Goal: Information Seeking & Learning: Check status

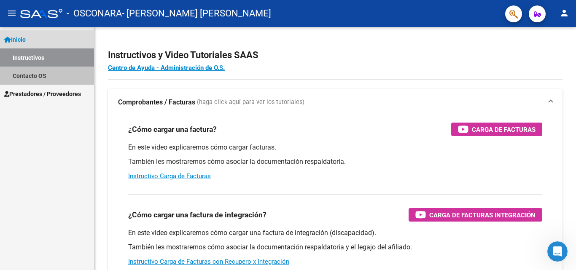
click at [25, 78] on link "Contacto OS" at bounding box center [47, 76] width 94 height 18
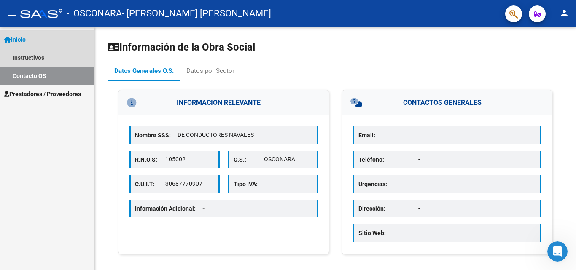
click at [25, 40] on span "Inicio" at bounding box center [15, 39] width 22 height 9
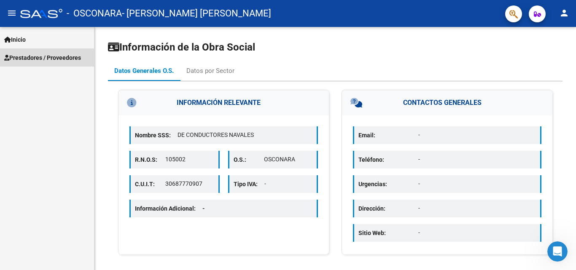
click at [21, 60] on span "Prestadores / Proveedores" at bounding box center [42, 57] width 77 height 9
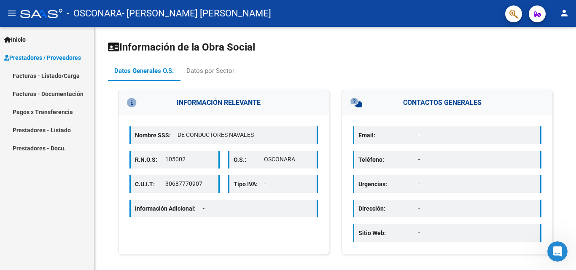
click at [30, 113] on link "Pagos x Transferencia" at bounding box center [47, 112] width 94 height 18
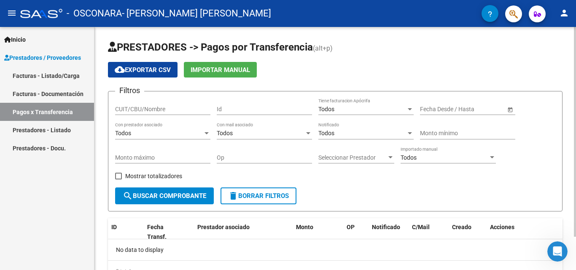
scroll to position [39, 0]
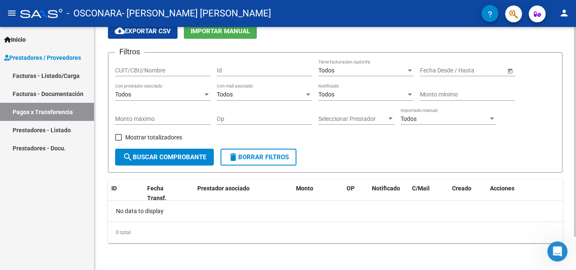
click at [576, 249] on div at bounding box center [575, 148] width 2 height 243
click at [175, 156] on span "search Buscar Comprobante" at bounding box center [164, 157] width 83 height 8
click at [508, 71] on span "Open calendar" at bounding box center [510, 71] width 20 height 20
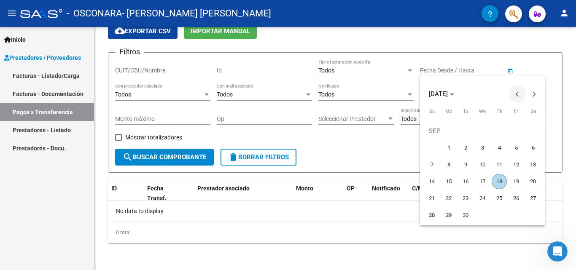
click at [516, 92] on span "Previous month" at bounding box center [517, 94] width 17 height 17
click at [434, 148] on span "1" at bounding box center [431, 147] width 15 height 15
type input "[DATE]"
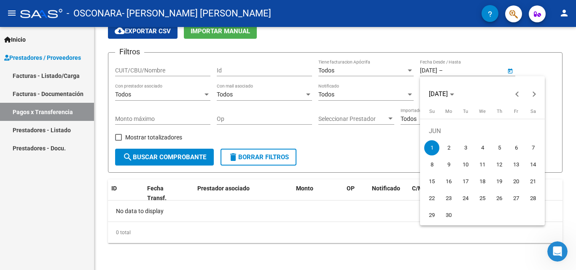
click at [537, 63] on div at bounding box center [288, 135] width 576 height 270
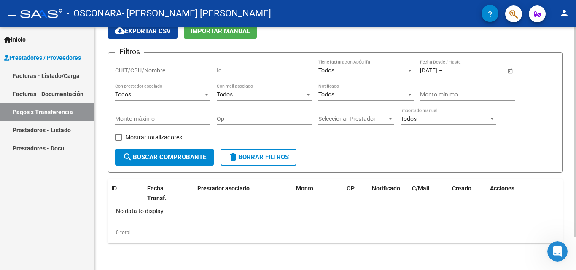
click at [509, 70] on span "Open calendar" at bounding box center [510, 71] width 20 height 20
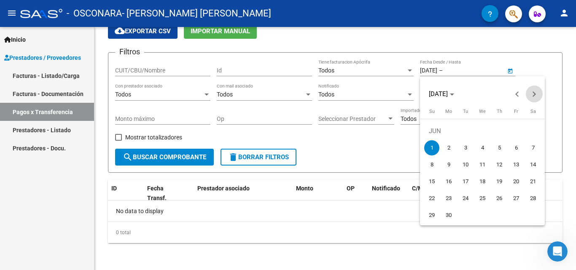
click at [533, 93] on button "Next month" at bounding box center [534, 94] width 17 height 17
click at [443, 147] on span "1" at bounding box center [448, 147] width 15 height 15
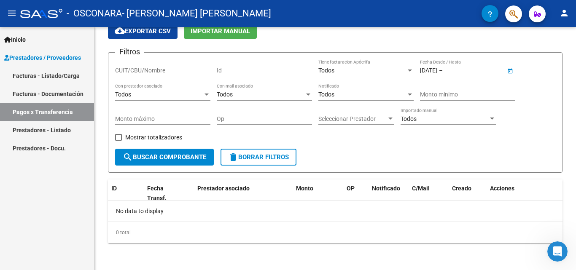
type input "[DATE]"
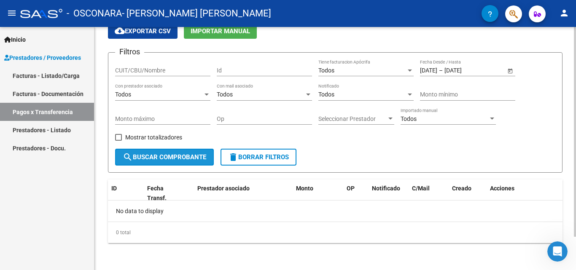
click at [151, 159] on span "search Buscar Comprobante" at bounding box center [164, 157] width 83 height 8
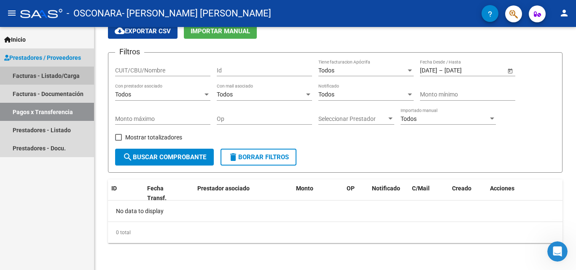
click at [69, 75] on link "Facturas - Listado/Carga" at bounding box center [47, 76] width 94 height 18
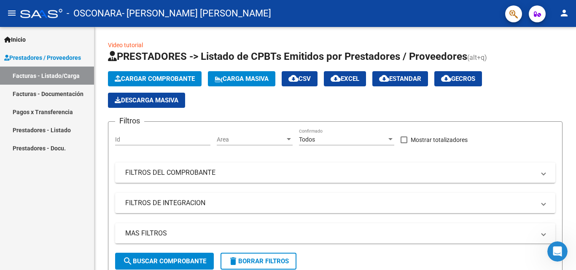
click at [62, 95] on link "Facturas - Documentación" at bounding box center [47, 94] width 94 height 18
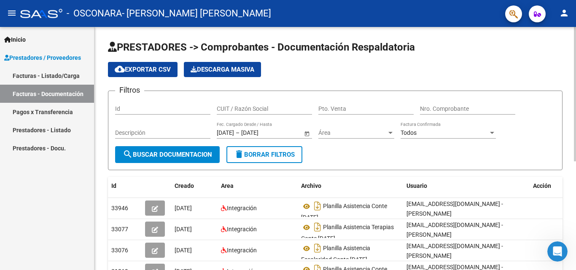
scroll to position [197, 0]
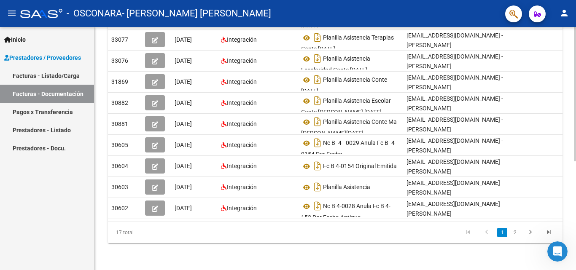
click at [576, 212] on div at bounding box center [575, 148] width 2 height 243
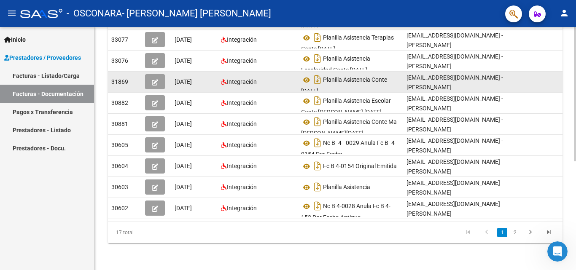
click at [515, 74] on div "[EMAIL_ADDRESS][DOMAIN_NAME] - [PERSON_NAME]" at bounding box center [467, 82] width 120 height 18
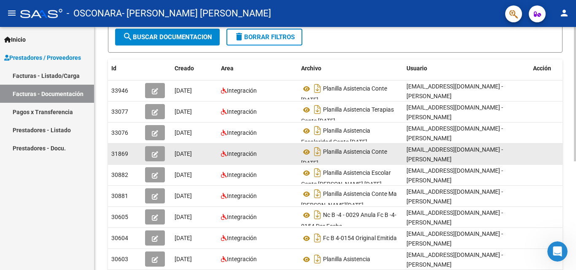
scroll to position [139, 0]
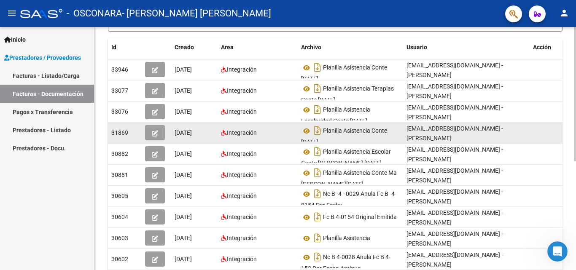
click at [530, 140] on datatable-body-cell at bounding box center [551, 133] width 42 height 21
click at [117, 135] on span "31869" at bounding box center [119, 132] width 17 height 7
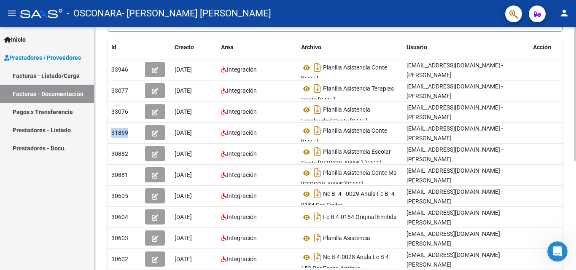
scroll to position [0, 0]
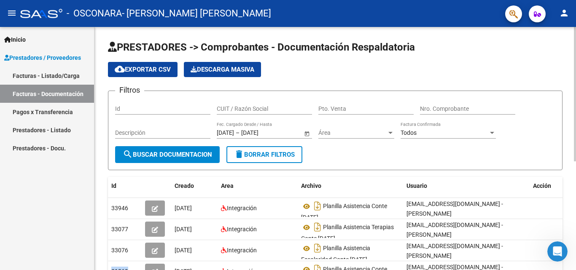
click at [575, 33] on div at bounding box center [575, 148] width 2 height 243
click at [452, 128] on div "Todos Factura Confirmada" at bounding box center [448, 130] width 95 height 17
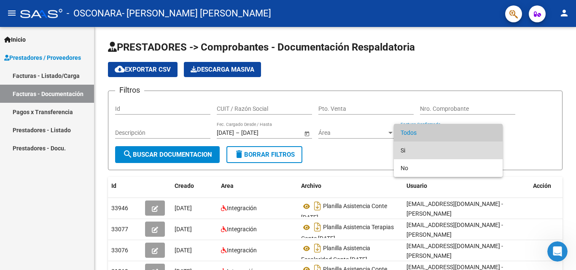
click at [429, 147] on span "Si" at bounding box center [448, 151] width 95 height 18
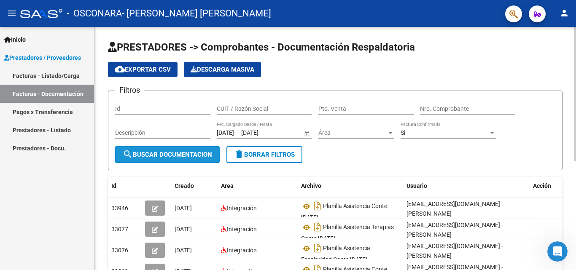
click at [174, 151] on span "search Buscar Documentacion" at bounding box center [167, 155] width 89 height 8
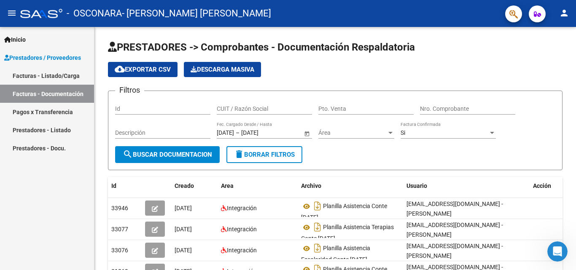
click at [89, 197] on div "Inicio Instructivos Contacto OS Prestadores / Proveedores Facturas - Listado/Ca…" at bounding box center [47, 148] width 94 height 243
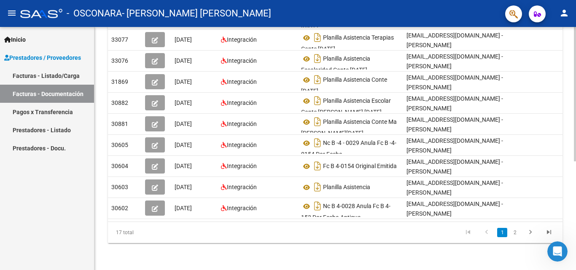
click at [576, 216] on div at bounding box center [575, 148] width 2 height 243
click at [576, 216] on div at bounding box center [575, 203] width 2 height 135
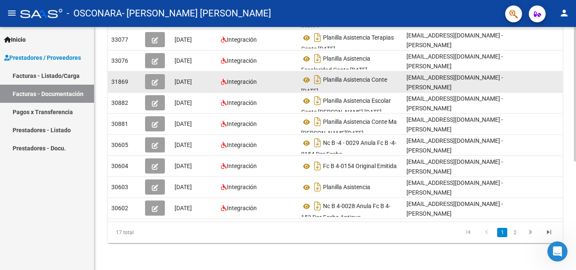
click at [516, 80] on div "[EMAIL_ADDRESS][DOMAIN_NAME] - [PERSON_NAME]" at bounding box center [467, 82] width 120 height 18
click at [186, 78] on span "[DATE]" at bounding box center [183, 81] width 17 height 7
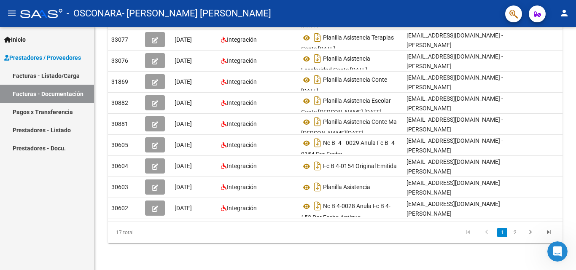
click at [47, 148] on link "Prestadores - Docu." at bounding box center [47, 148] width 94 height 18
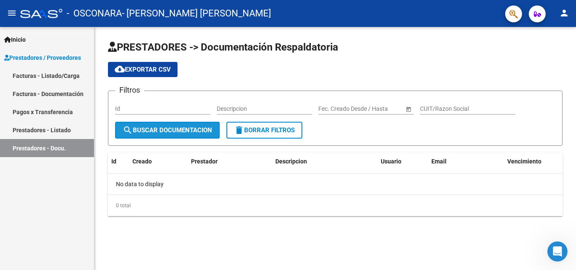
click at [148, 129] on span "search Buscar Documentacion" at bounding box center [167, 131] width 89 height 8
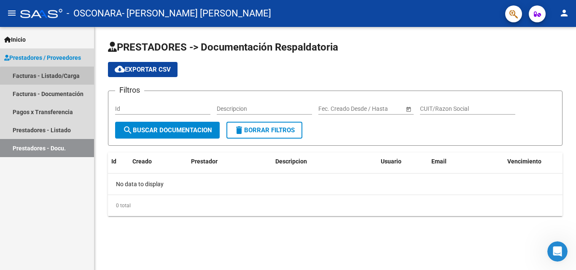
click at [48, 78] on link "Facturas - Listado/Carga" at bounding box center [47, 76] width 94 height 18
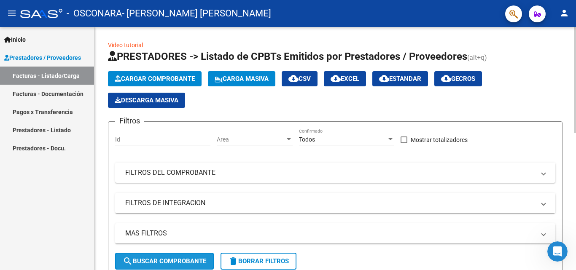
click at [173, 260] on span "search Buscar Comprobante" at bounding box center [164, 262] width 83 height 8
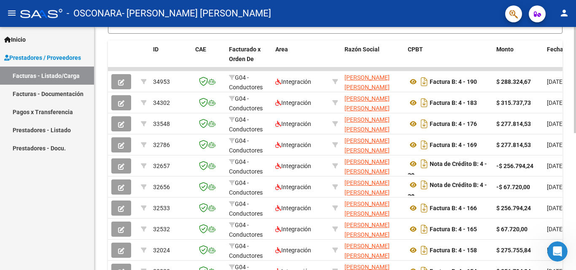
click at [576, 174] on div at bounding box center [575, 148] width 2 height 243
click at [576, 174] on div at bounding box center [575, 189] width 2 height 106
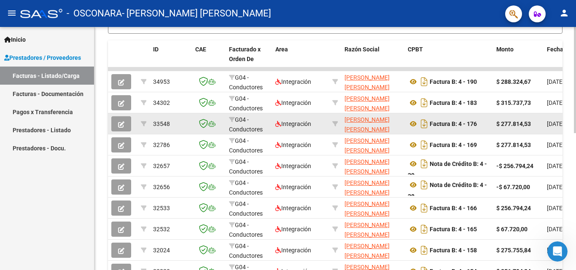
click at [556, 128] on div "[DATE]" at bounding box center [562, 124] width 31 height 10
click at [452, 124] on strong "Factura B: 4 - 176" at bounding box center [453, 124] width 47 height 7
click at [558, 125] on span "[DATE]" at bounding box center [555, 124] width 17 height 7
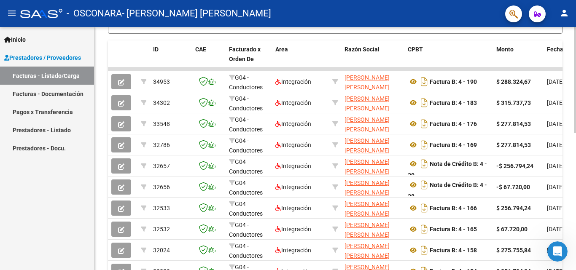
click at [574, 250] on div "Video tutorial PRESTADORES -> Listado de CPBTs Emitidos por Prestadores / Prove…" at bounding box center [335, 58] width 482 height 549
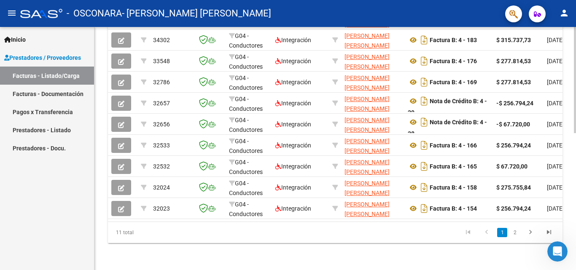
click at [575, 256] on div at bounding box center [575, 148] width 2 height 243
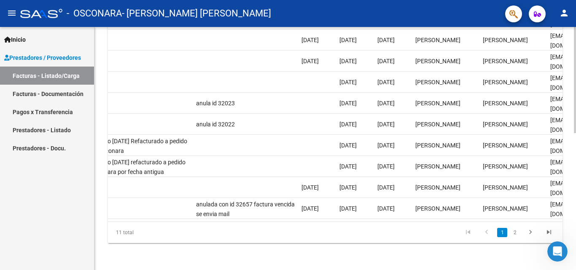
scroll to position [0, 1323]
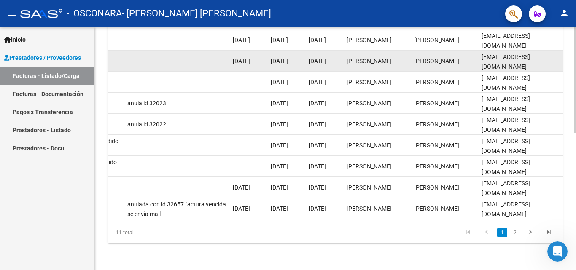
click at [499, 58] on div "[EMAIL_ADDRESS][DOMAIN_NAME]" at bounding box center [521, 61] width 78 height 18
